Goal: Navigation & Orientation: Go to known website

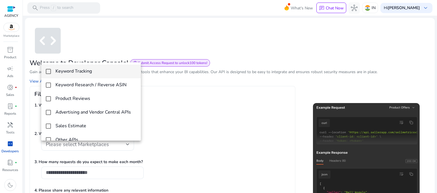
scroll to position [60, 0]
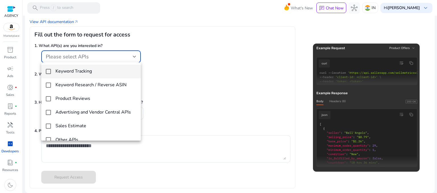
click at [6, 50] on div at bounding box center [218, 96] width 437 height 193
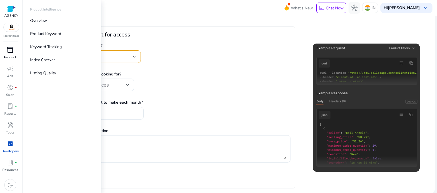
click at [9, 51] on span "inventory_2" at bounding box center [10, 49] width 7 height 7
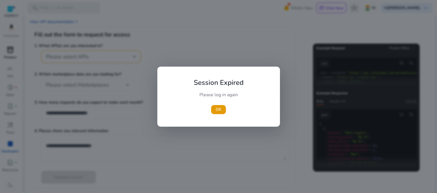
click at [9, 51] on div at bounding box center [218, 96] width 437 height 193
click at [217, 108] on span "OK" at bounding box center [219, 109] width 6 height 6
